Goal: Task Accomplishment & Management: Use online tool/utility

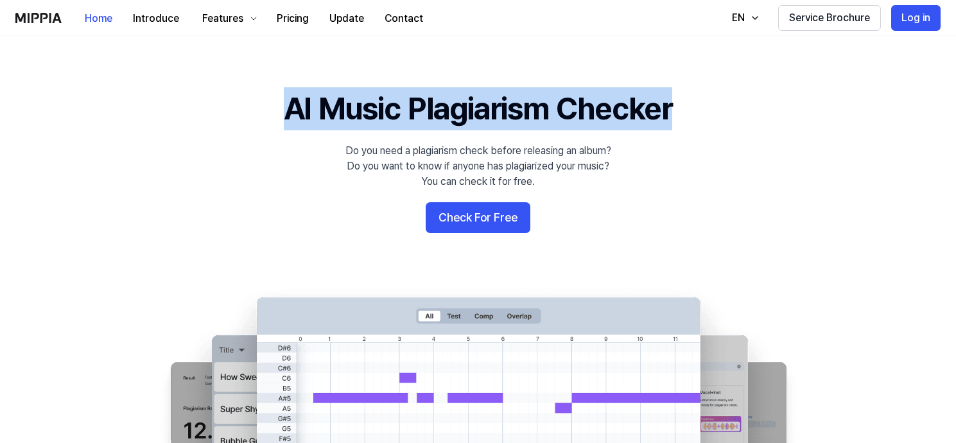
drag, startPoint x: 275, startPoint y: 106, endPoint x: 693, endPoint y: 112, distance: 417.4
click at [693, 112] on 배너 "AI Music Plagiarism Checker Do you need a plagiarism check before releasing an …" at bounding box center [478, 320] width 925 height 467
copy h1 "AI Music Plagiarism Checker"
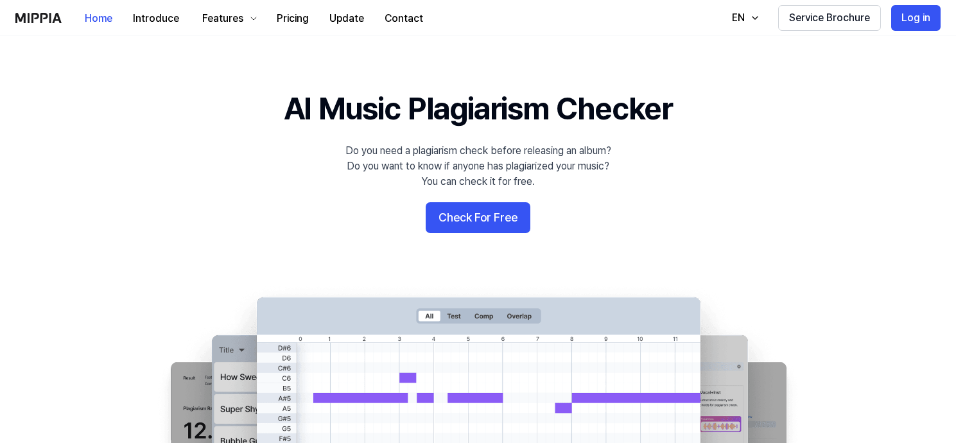
click at [456, 215] on button "Check For Free" at bounding box center [478, 217] width 105 height 31
